Goal: Information Seeking & Learning: Learn about a topic

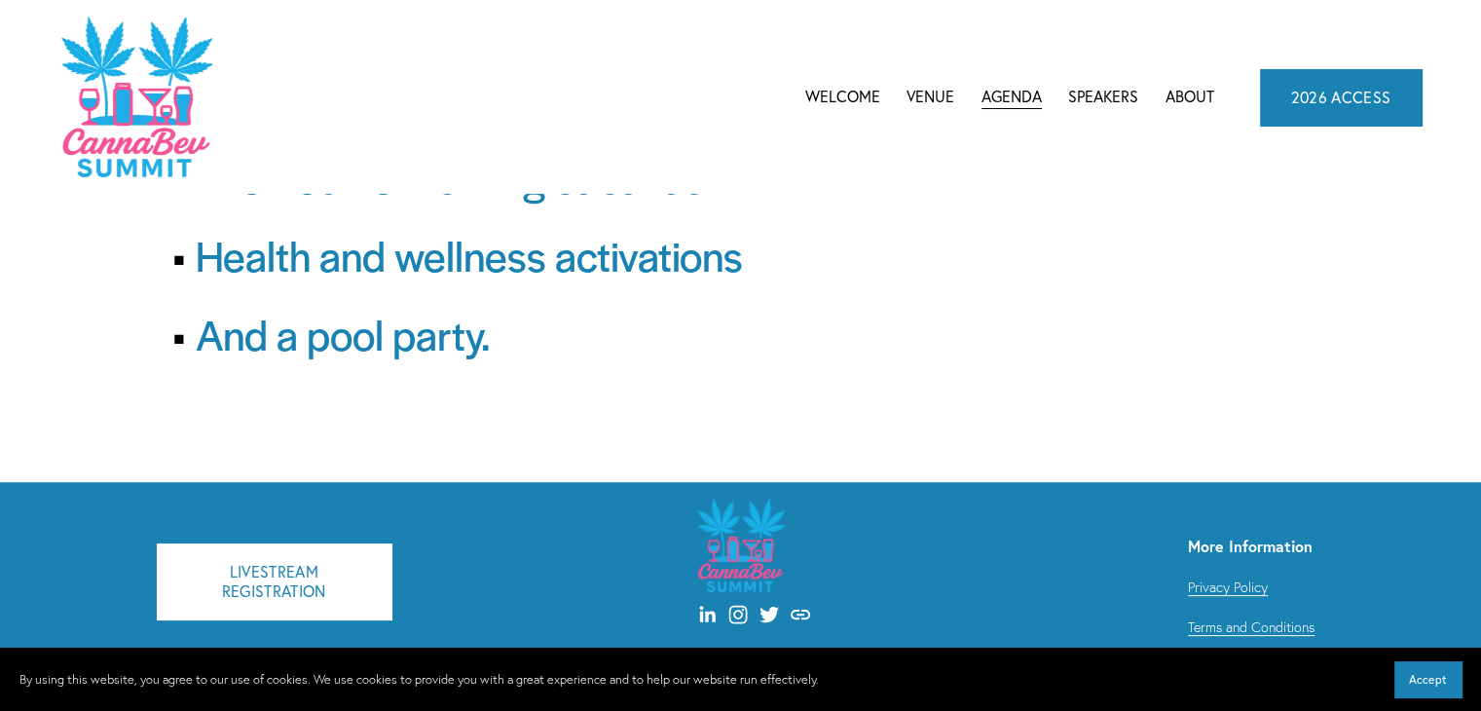
scroll to position [317, 0]
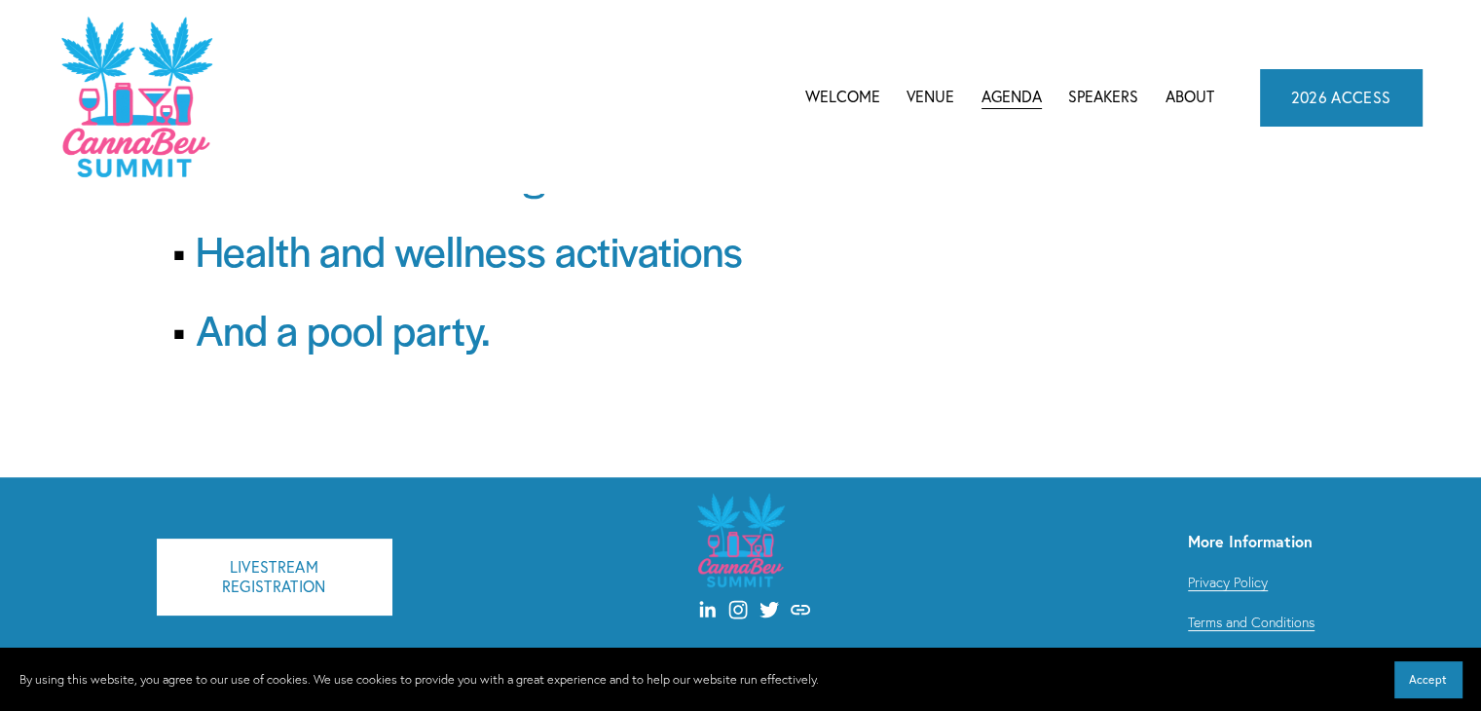
click at [855, 95] on link "Welcome" at bounding box center [843, 97] width 75 height 29
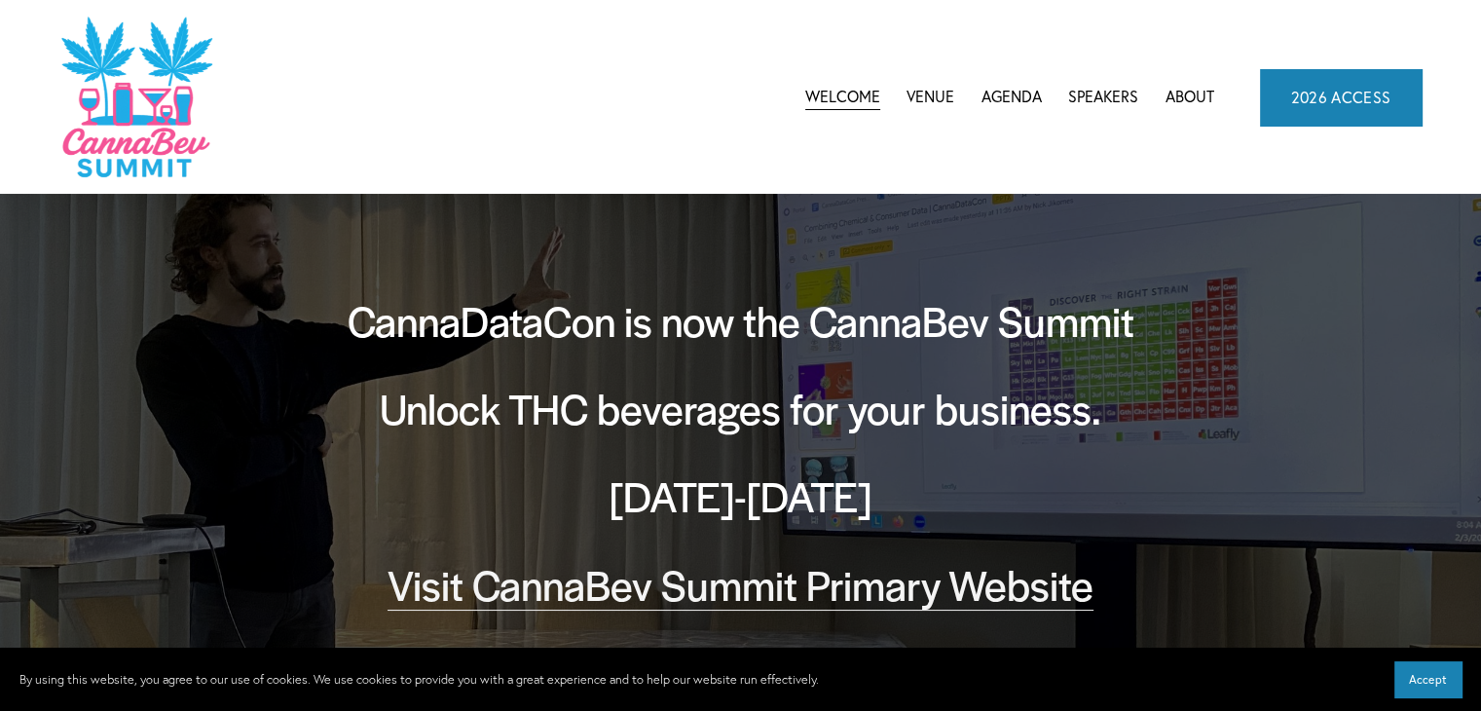
drag, startPoint x: 878, startPoint y: 498, endPoint x: 563, endPoint y: 512, distance: 314.9
click at [563, 512] on h2 "[DATE]-[DATE]" at bounding box center [741, 496] width 877 height 56
copy h2 "[DATE]-[DATE]"
click at [842, 573] on link "Visit CannaBev Summit Primary Website" at bounding box center [741, 583] width 706 height 57
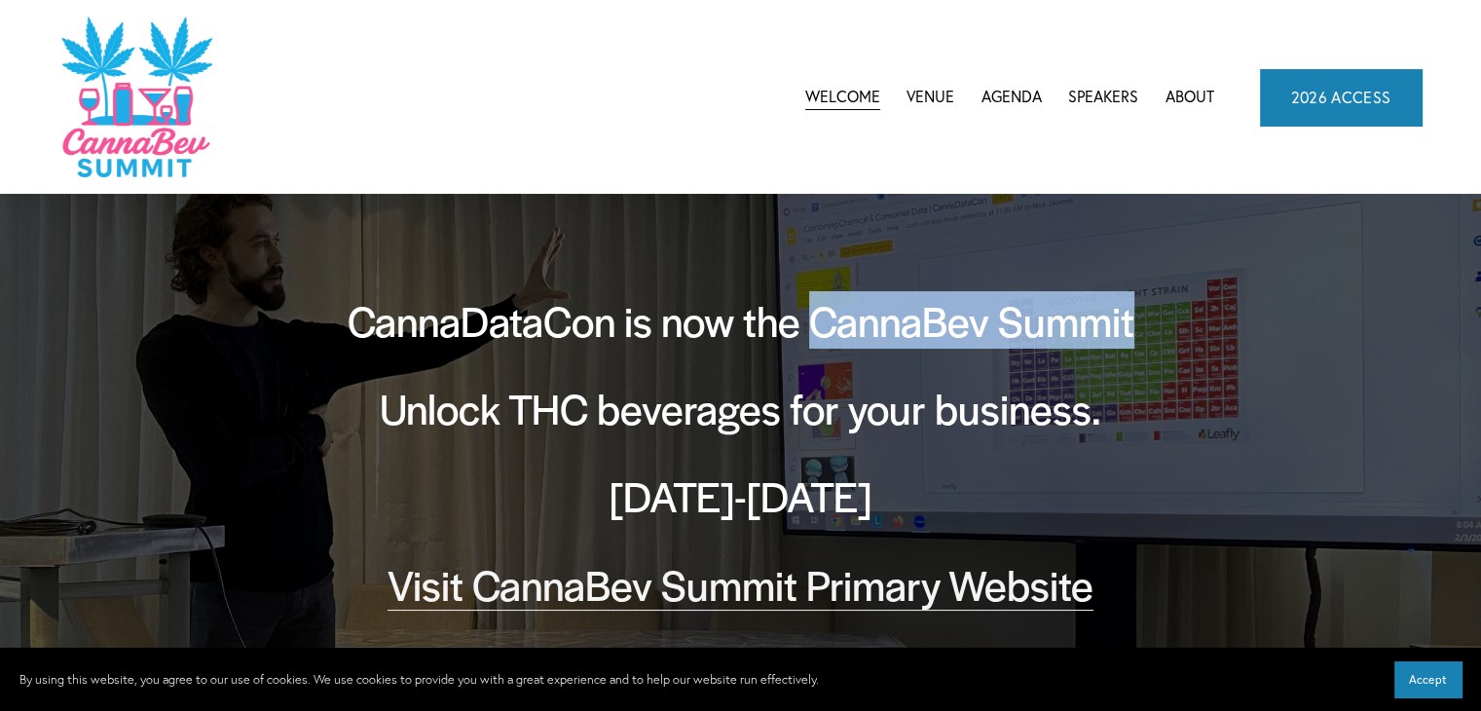
drag, startPoint x: 1138, startPoint y: 323, endPoint x: 810, endPoint y: 306, distance: 327.7
click at [810, 306] on h2 "CannaDataCon is now the CannaBev Summit" at bounding box center [741, 320] width 877 height 56
copy h2 "CannaBev Summit"
